Goal: Navigation & Orientation: Find specific page/section

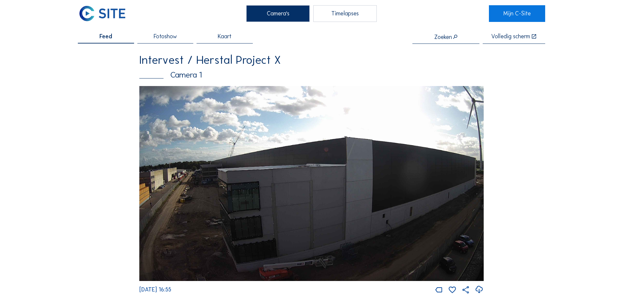
scroll to position [164, 0]
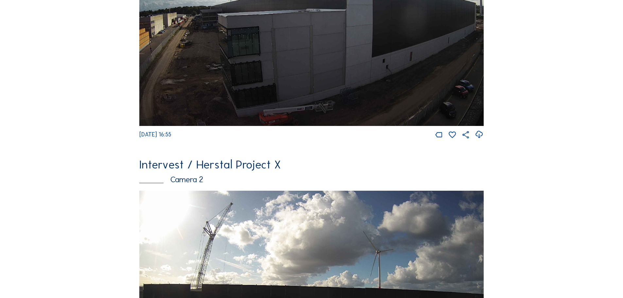
click at [267, 109] on img at bounding box center [311, 28] width 344 height 195
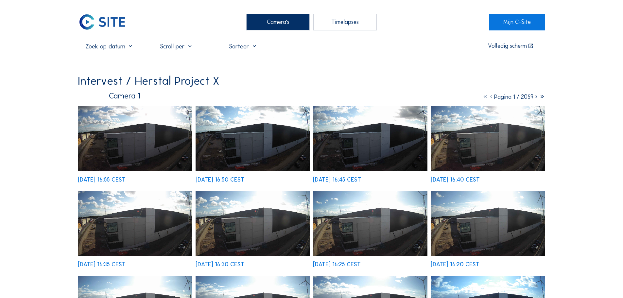
click at [182, 156] on img at bounding box center [135, 138] width 114 height 65
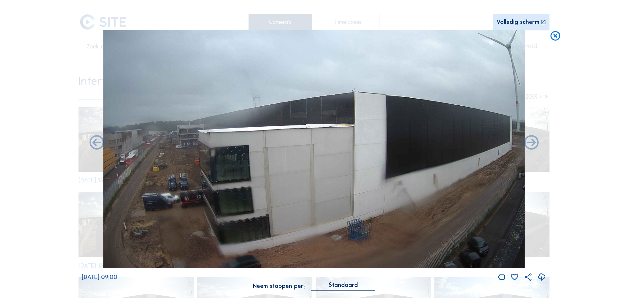
click at [555, 39] on icon at bounding box center [556, 36] width 12 height 12
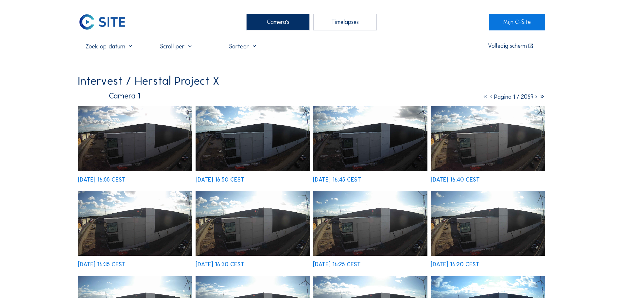
click at [269, 25] on div "Camera's" at bounding box center [277, 22] width 63 height 16
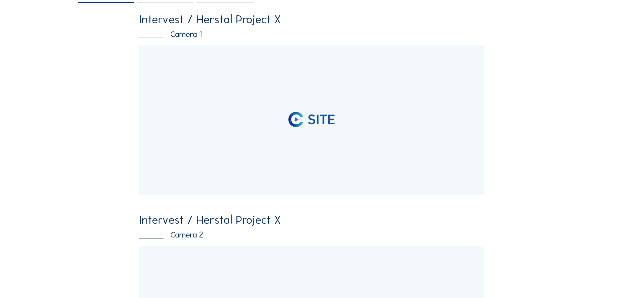
scroll to position [131, 0]
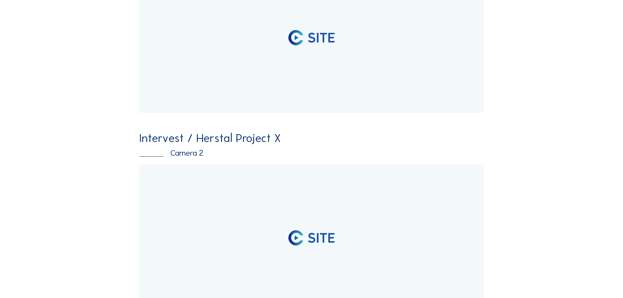
click at [265, 186] on div at bounding box center [311, 238] width 344 height 149
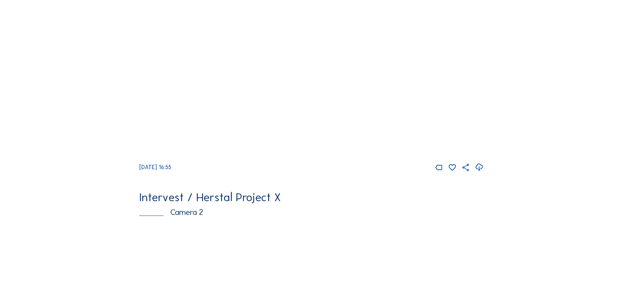
scroll to position [229, 0]
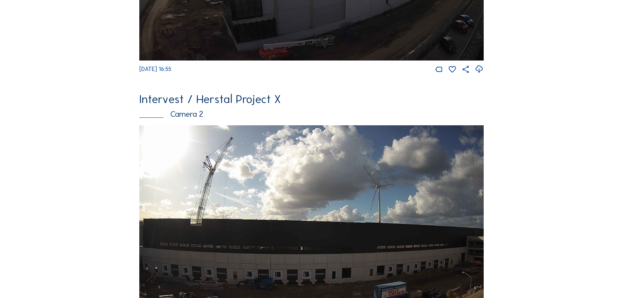
click at [255, 157] on img at bounding box center [311, 222] width 344 height 195
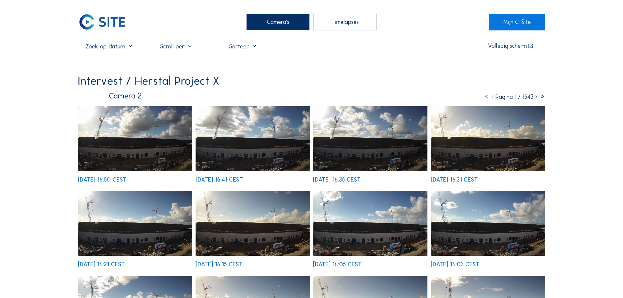
click at [167, 142] on img at bounding box center [135, 138] width 114 height 65
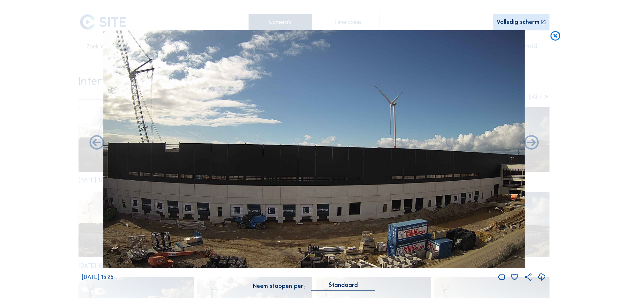
click at [557, 37] on icon at bounding box center [556, 36] width 12 height 12
